Goal: Information Seeking & Learning: Understand process/instructions

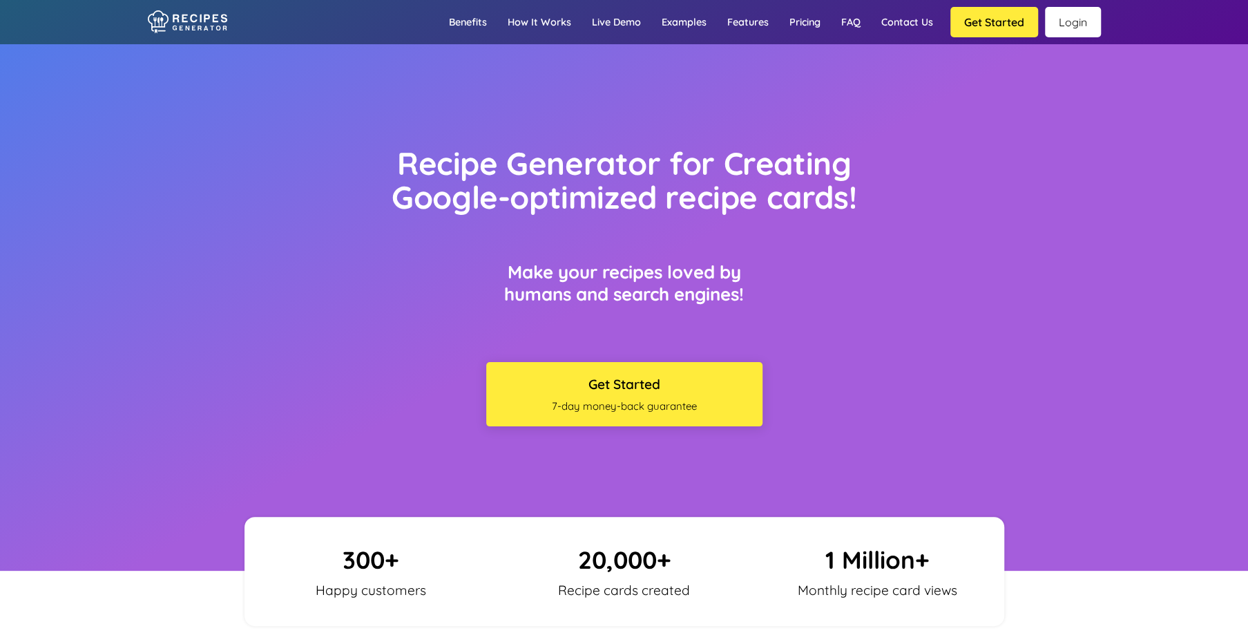
click at [1077, 23] on link "Login" at bounding box center [1073, 22] width 56 height 30
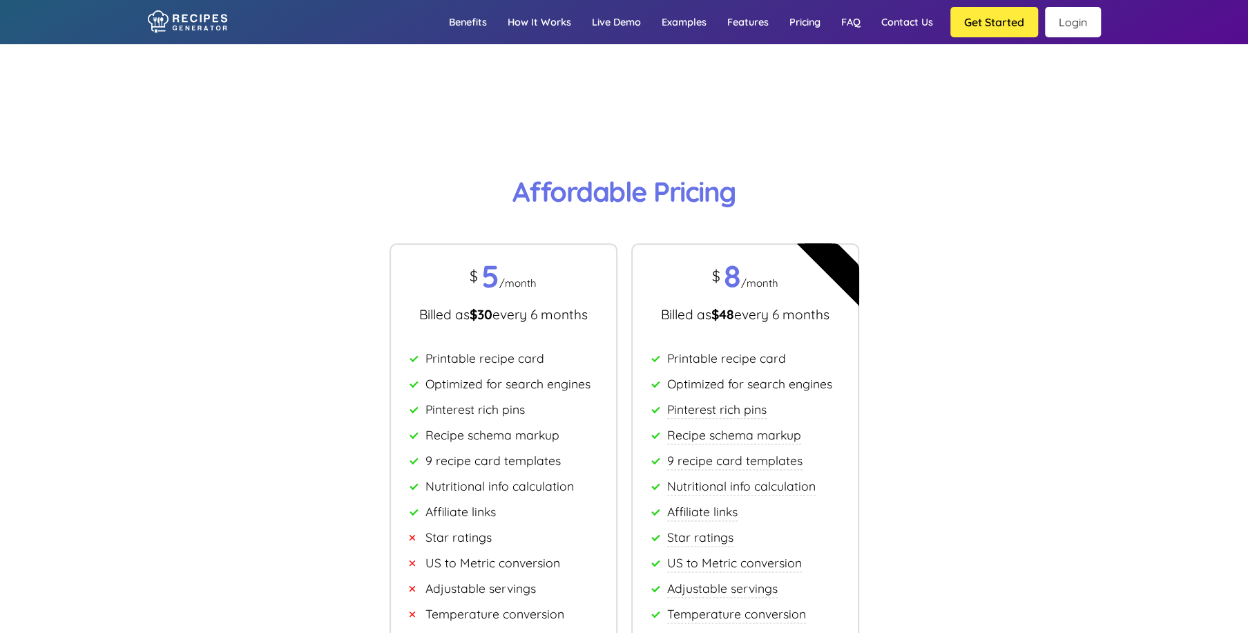
scroll to position [8540, 0]
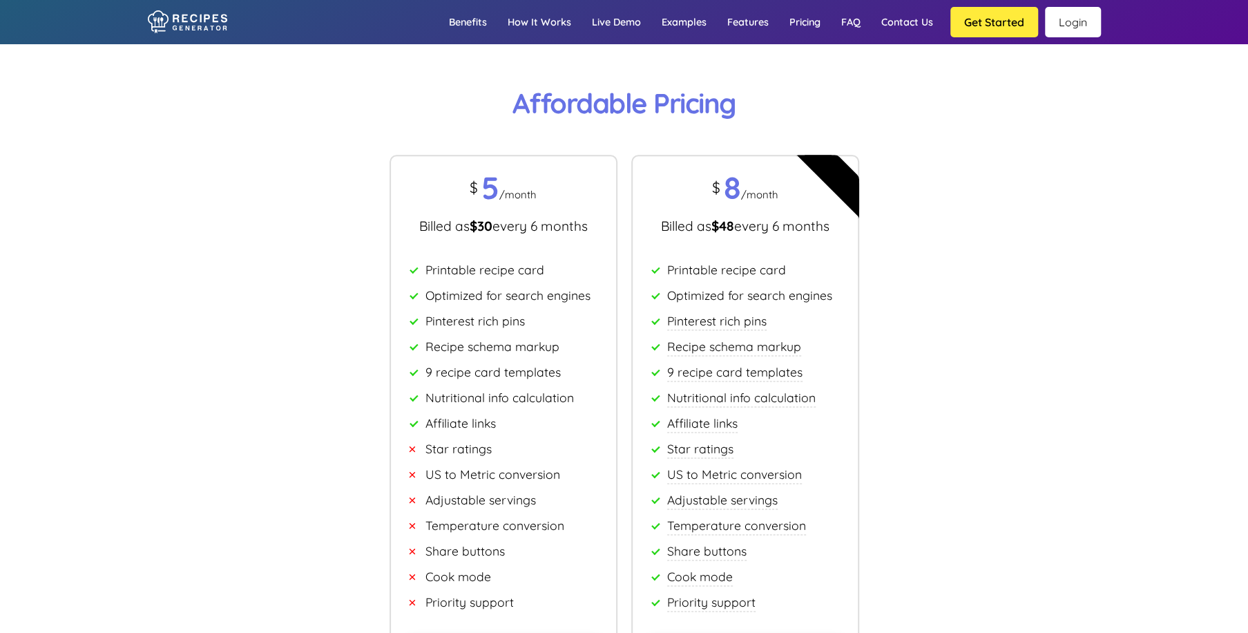
click at [524, 20] on link "How it works" at bounding box center [539, 22] width 84 height 40
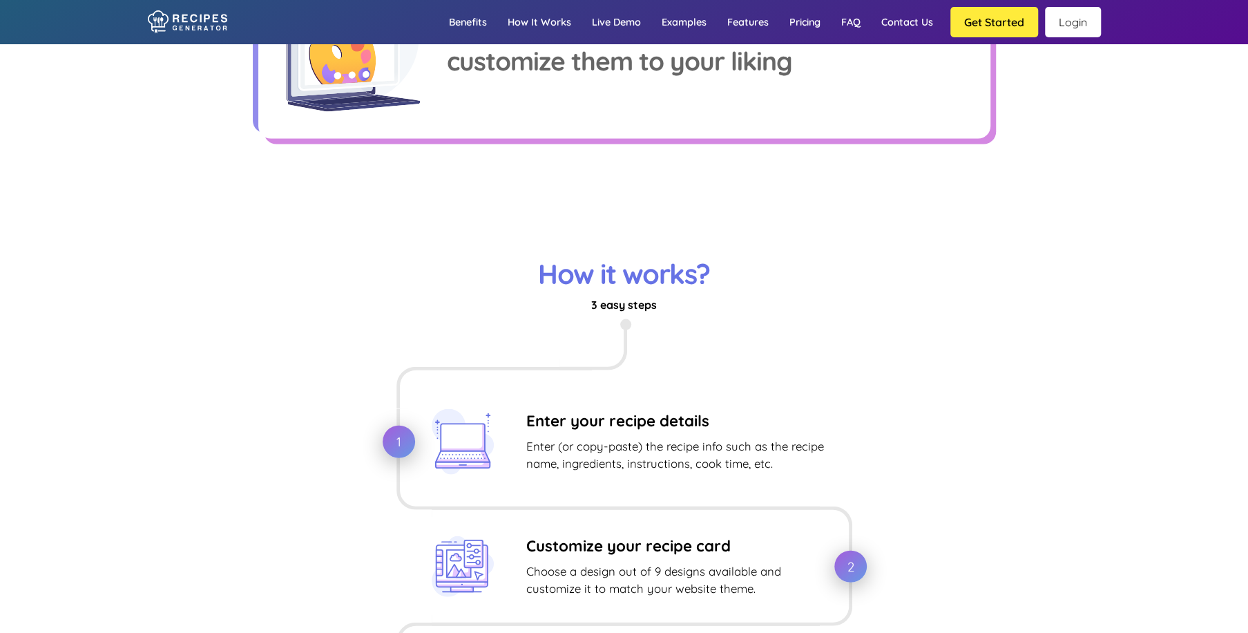
scroll to position [1788, 0]
